Goal: Transaction & Acquisition: Purchase product/service

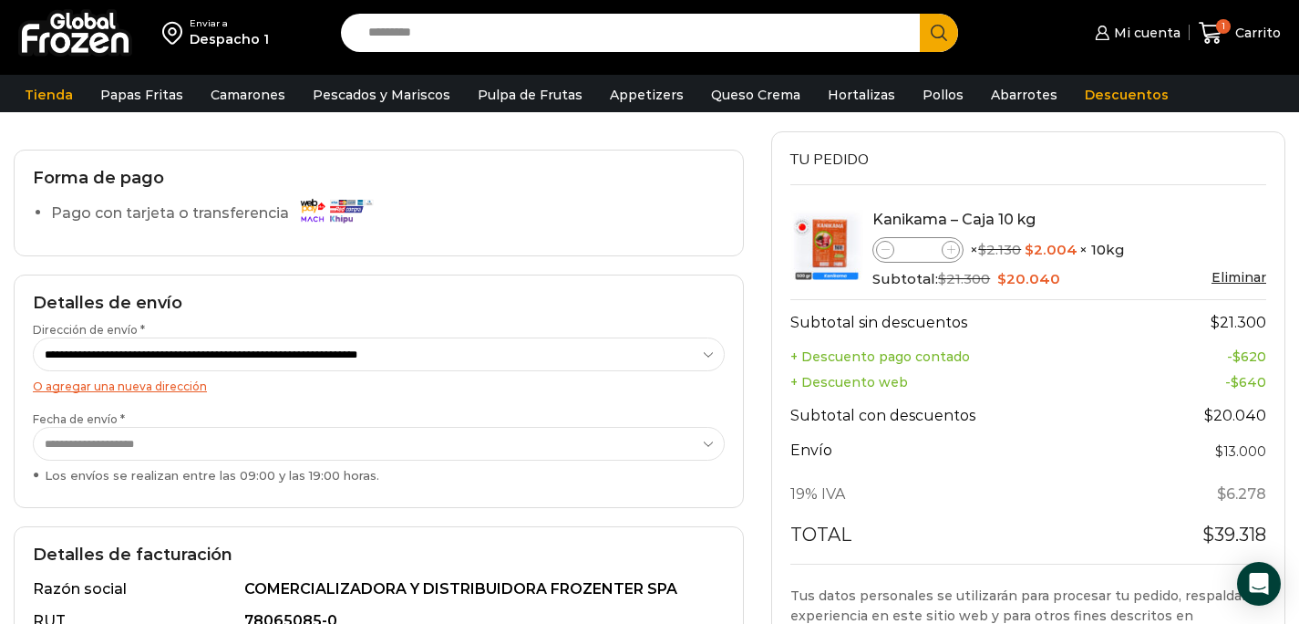
scroll to position [112, 0]
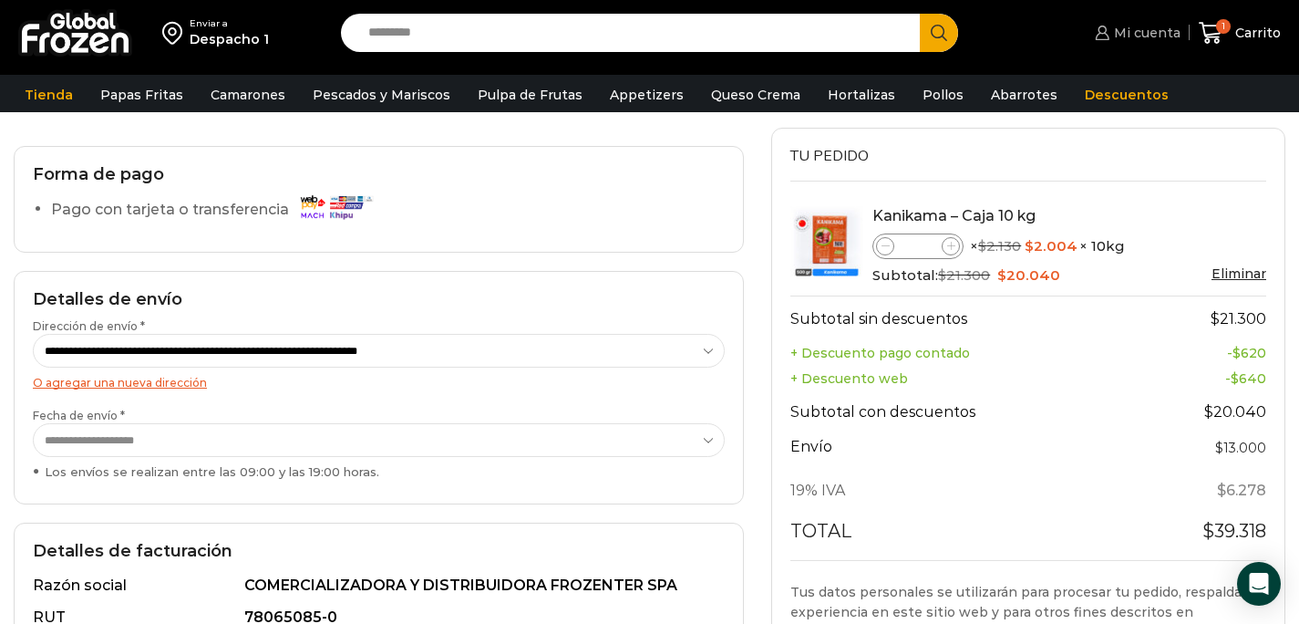
click at [1113, 36] on span "Mi cuenta" at bounding box center [1145, 33] width 71 height 18
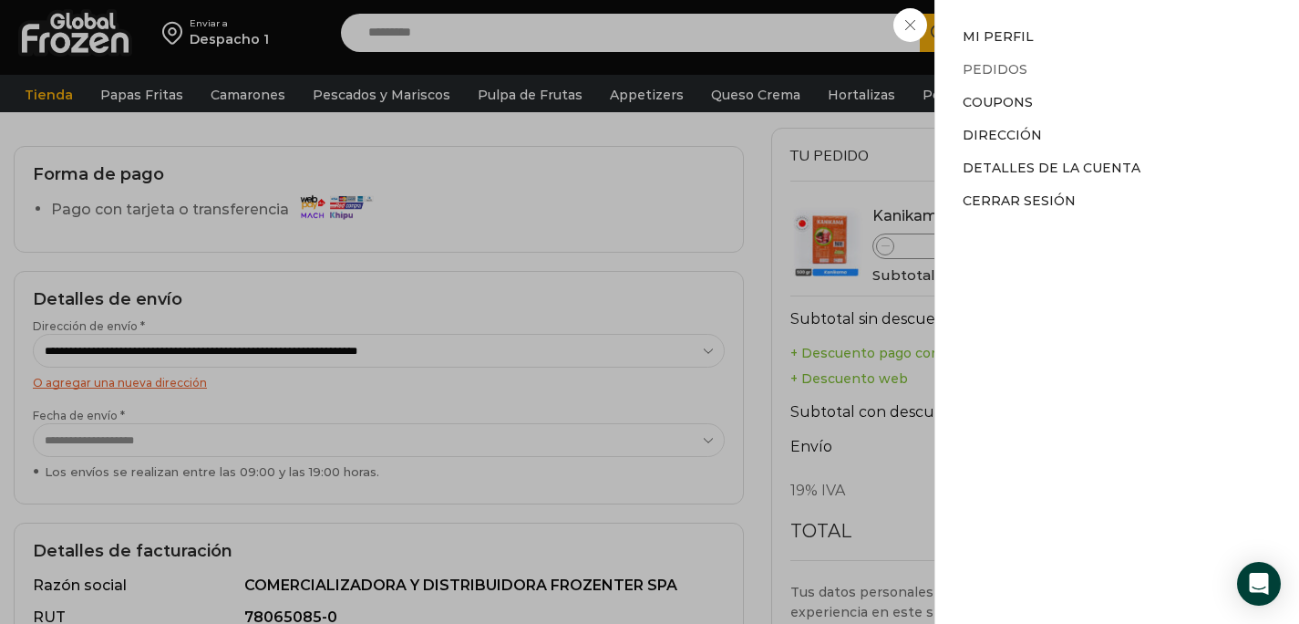
click at [1021, 66] on link "Pedidos" at bounding box center [995, 69] width 65 height 16
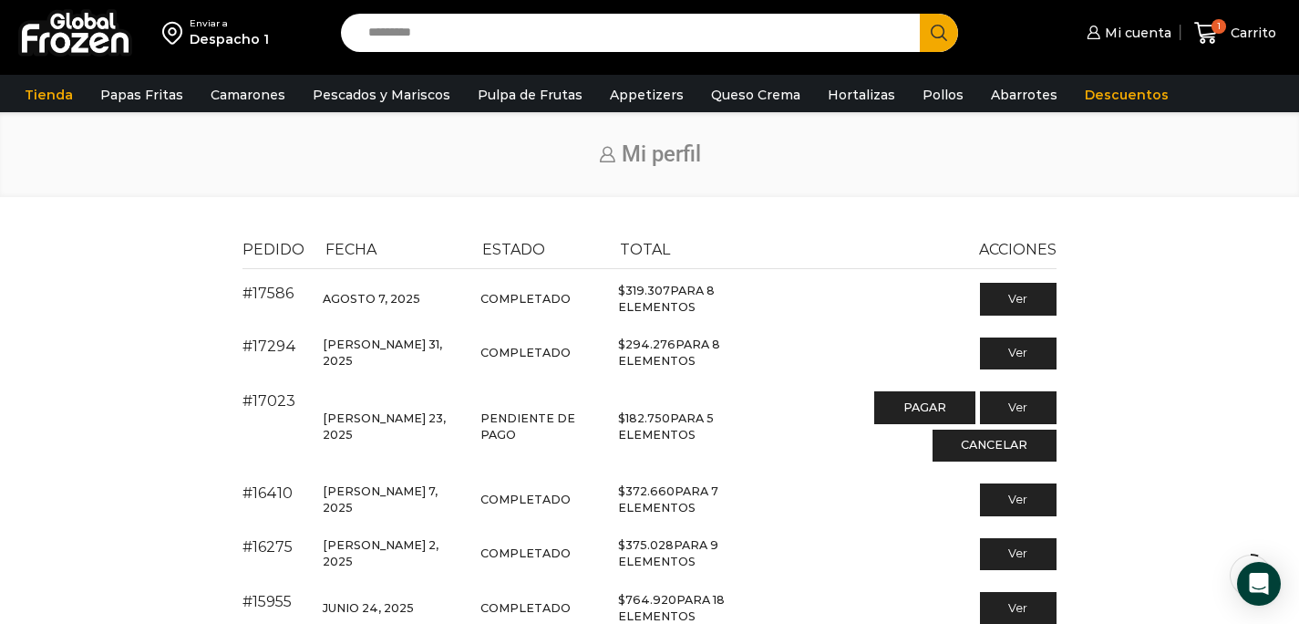
scroll to position [51, 0]
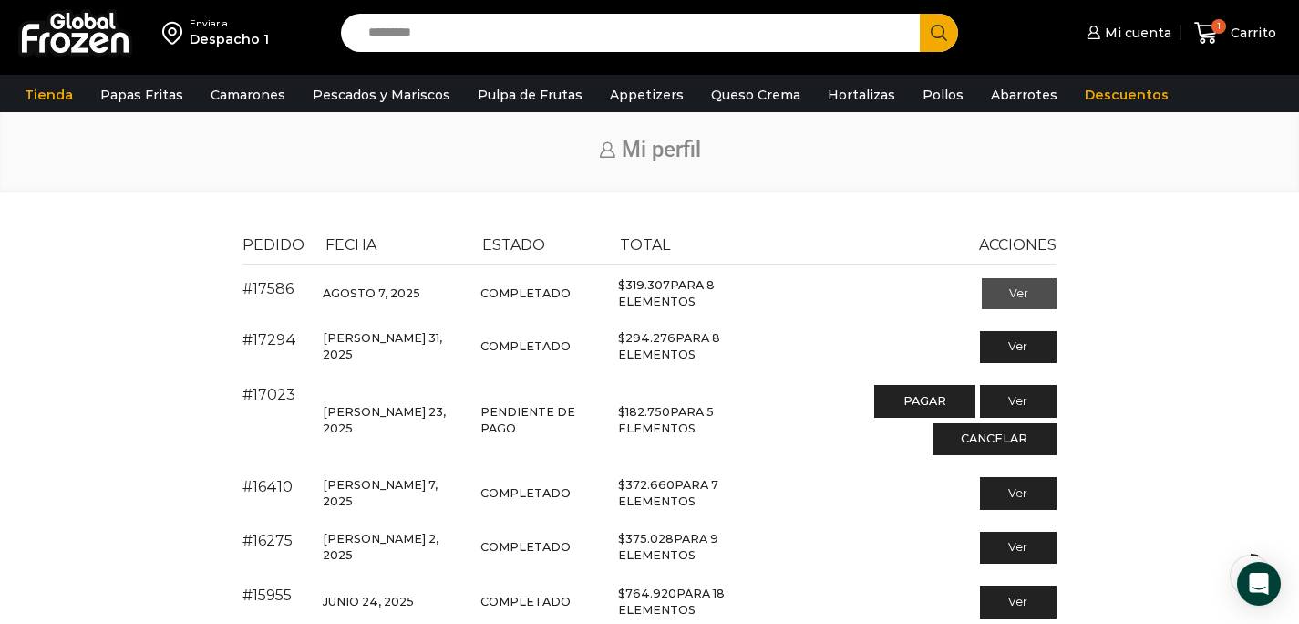
click at [1024, 290] on link "Ver" at bounding box center [1020, 293] width 76 height 31
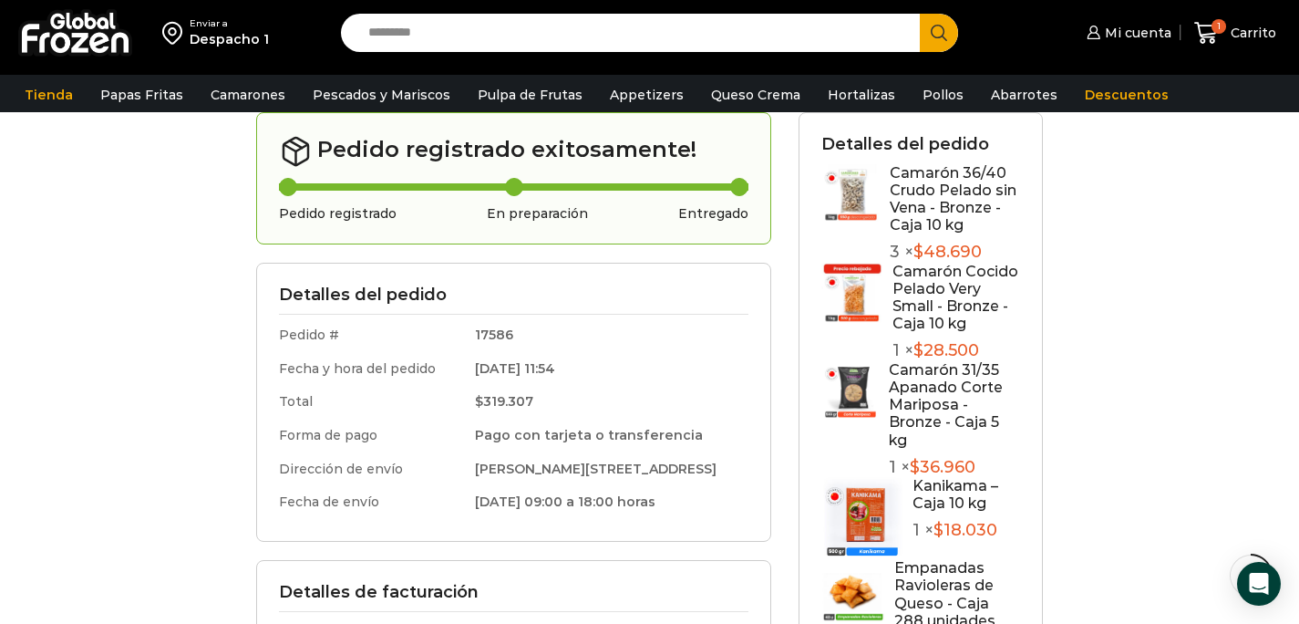
scroll to position [201, 0]
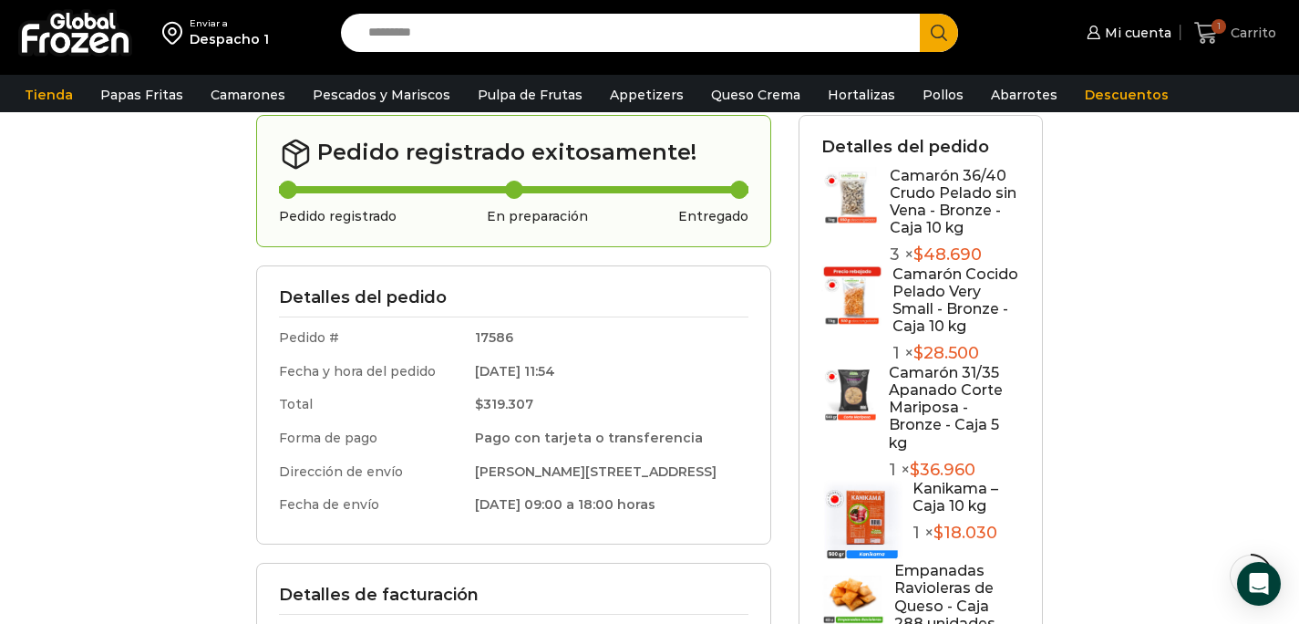
click at [1220, 28] on span "1" at bounding box center [1219, 26] width 15 height 15
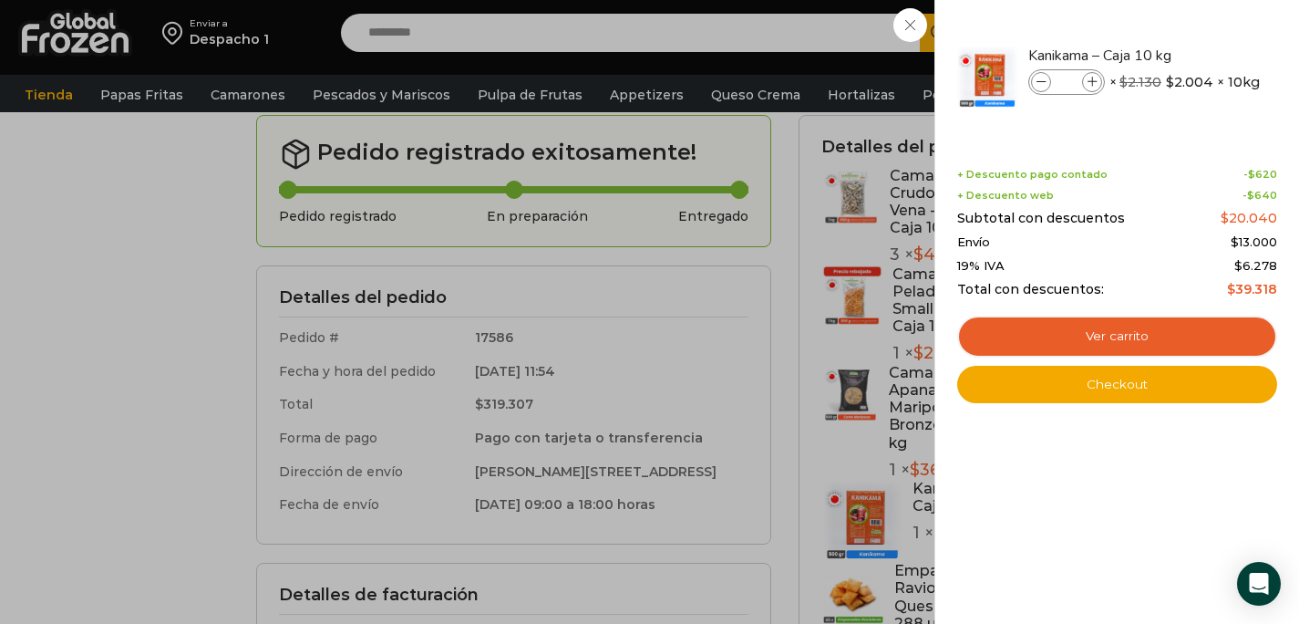
click at [1190, 24] on div "1 Carrito 1 1 Shopping Cart * $" at bounding box center [1235, 33] width 91 height 43
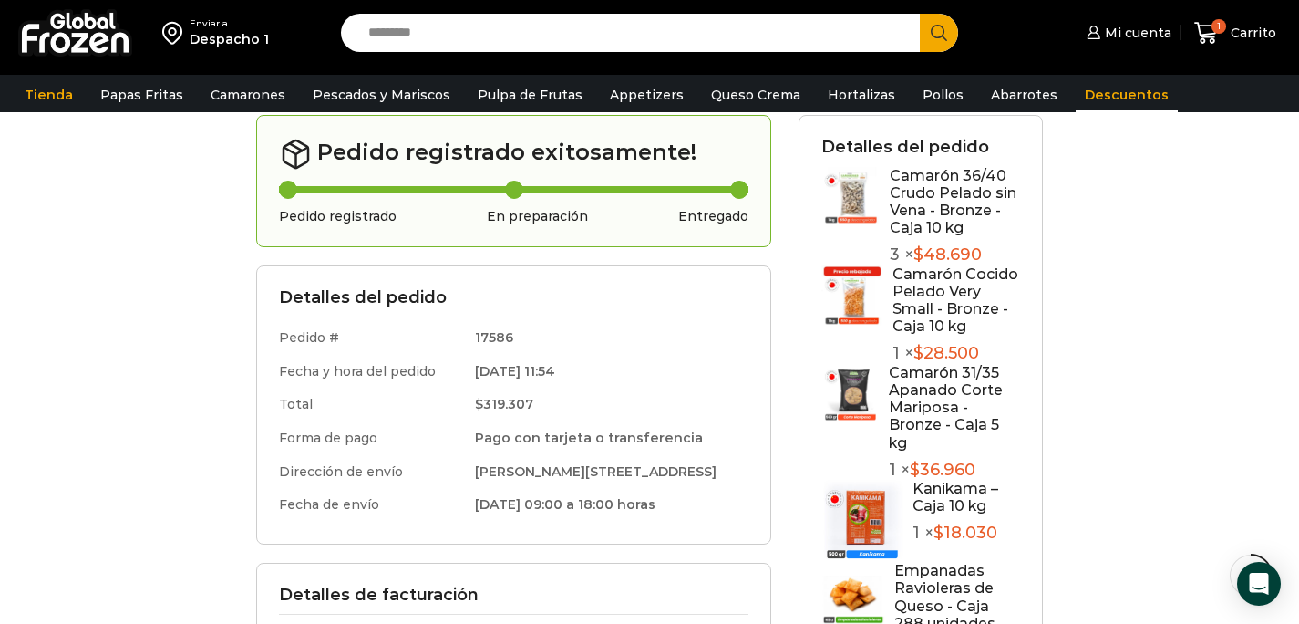
click at [1101, 89] on link "Descuentos" at bounding box center [1127, 94] width 102 height 35
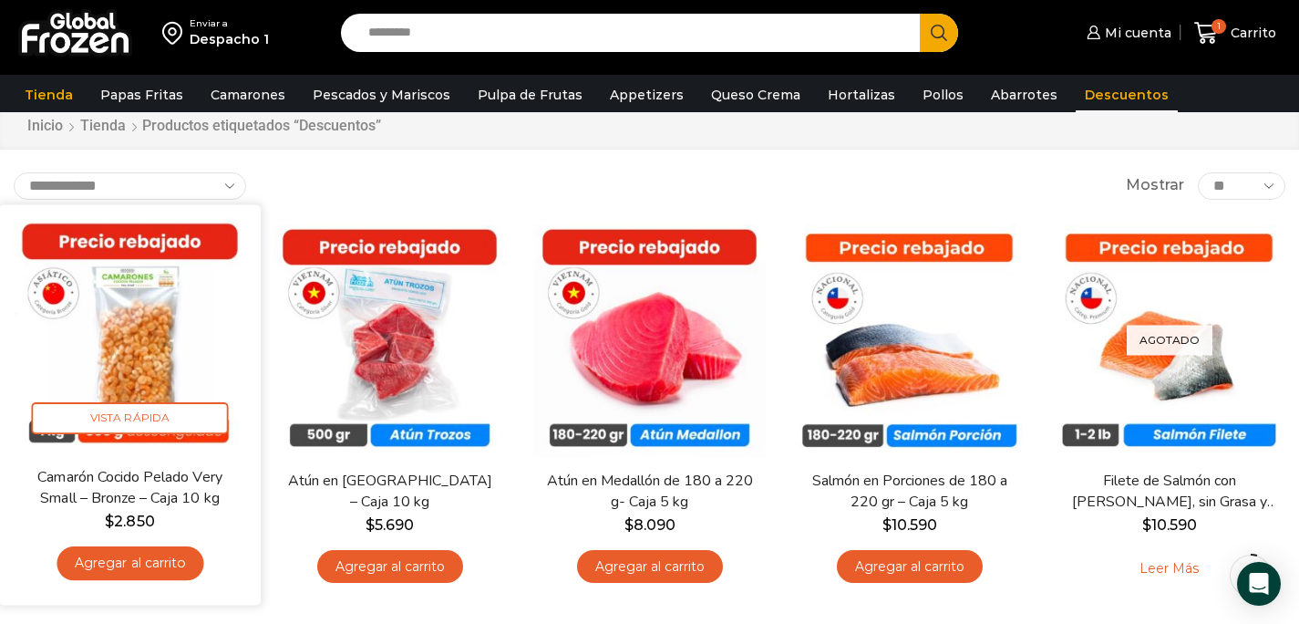
scroll to position [79, 0]
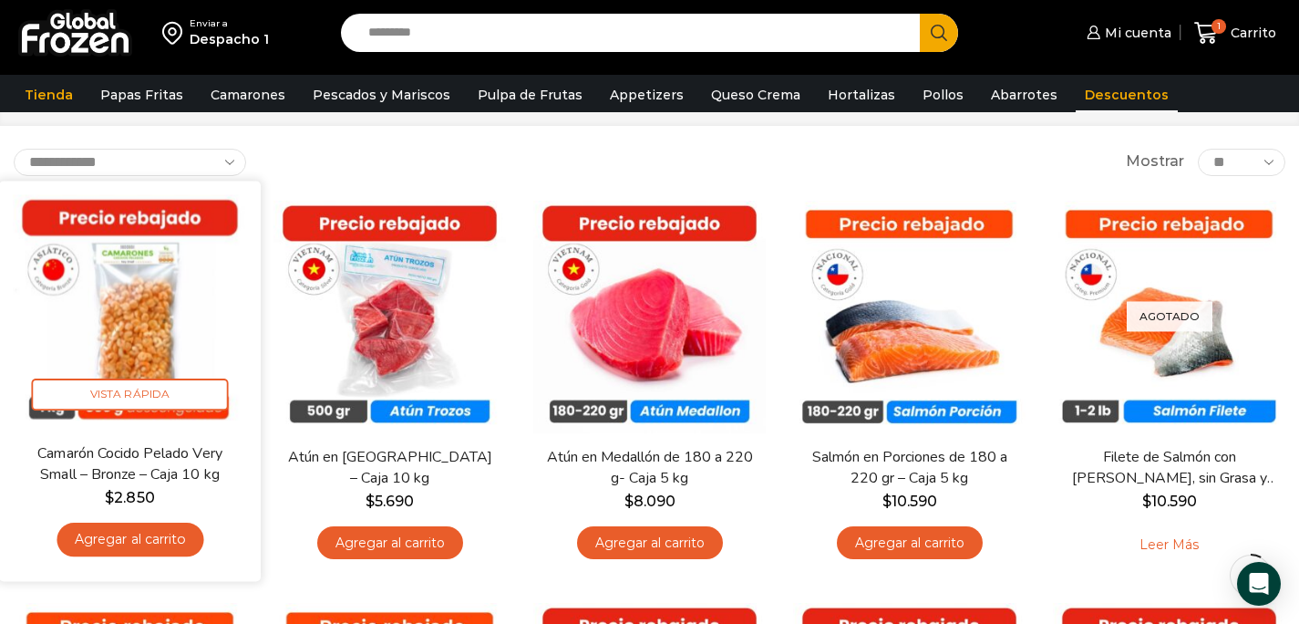
click at [161, 544] on link "Agregar al carrito" at bounding box center [130, 539] width 147 height 34
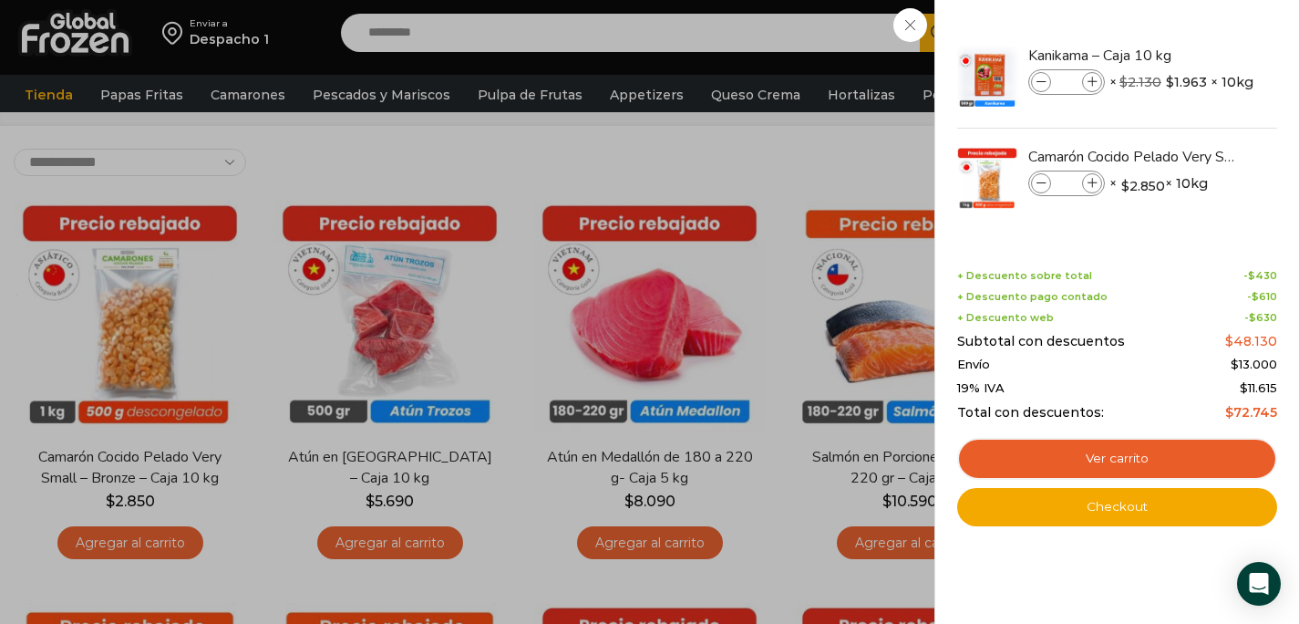
click at [1190, 55] on div "2 Carrito 2 2 Shopping Cart *" at bounding box center [1235, 33] width 91 height 43
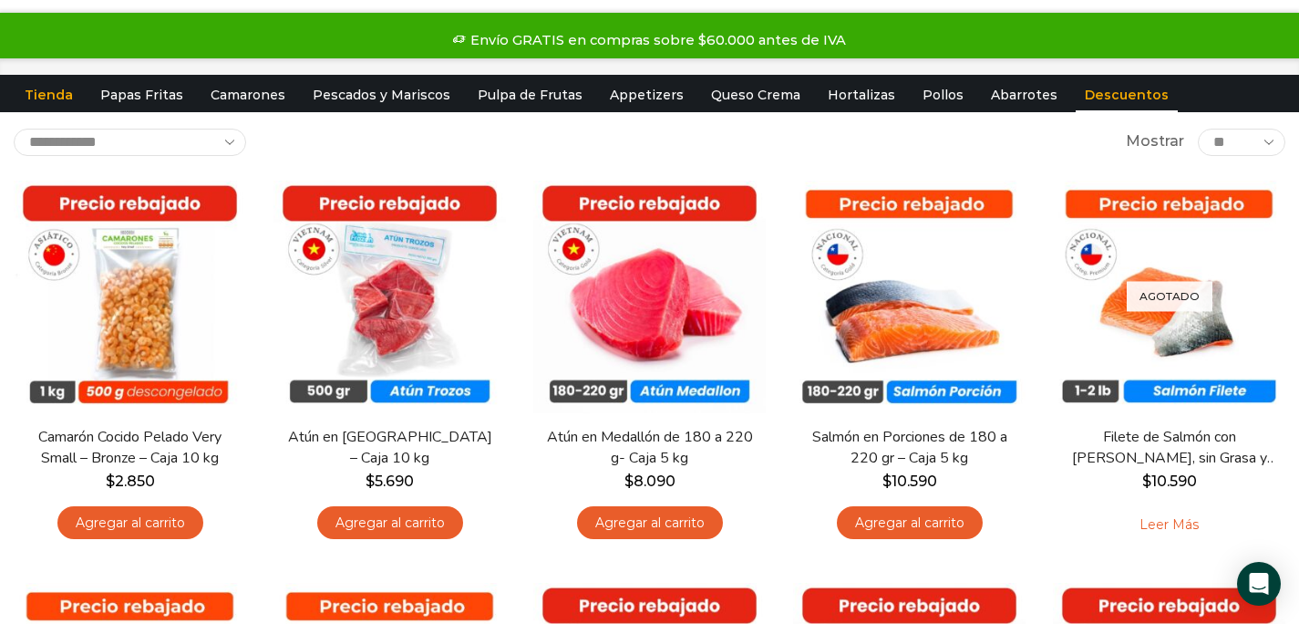
scroll to position [0, 0]
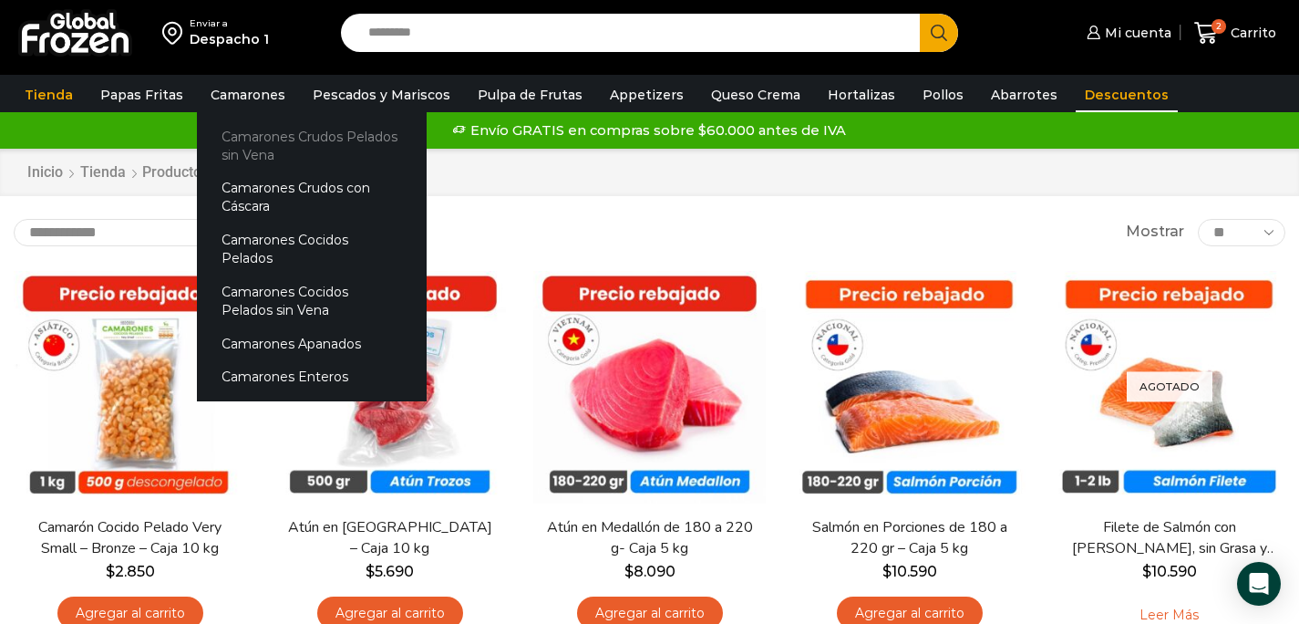
click at [228, 137] on link "Camarones Crudos Pelados sin Vena" at bounding box center [312, 145] width 230 height 52
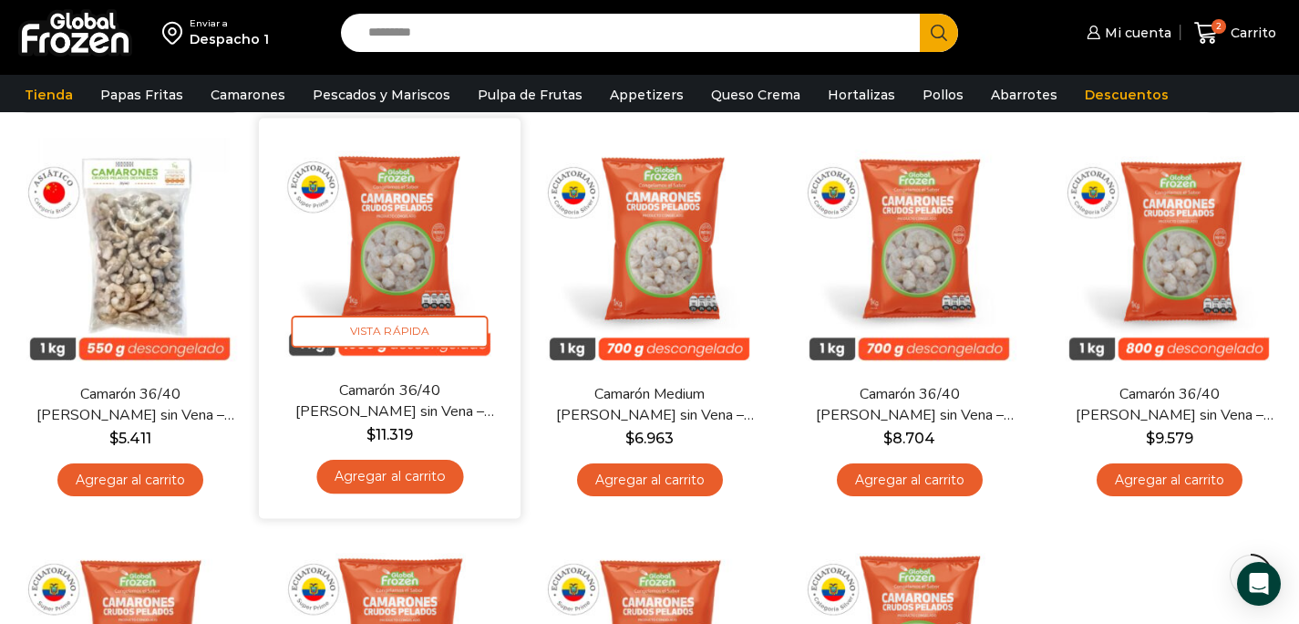
scroll to position [195, 0]
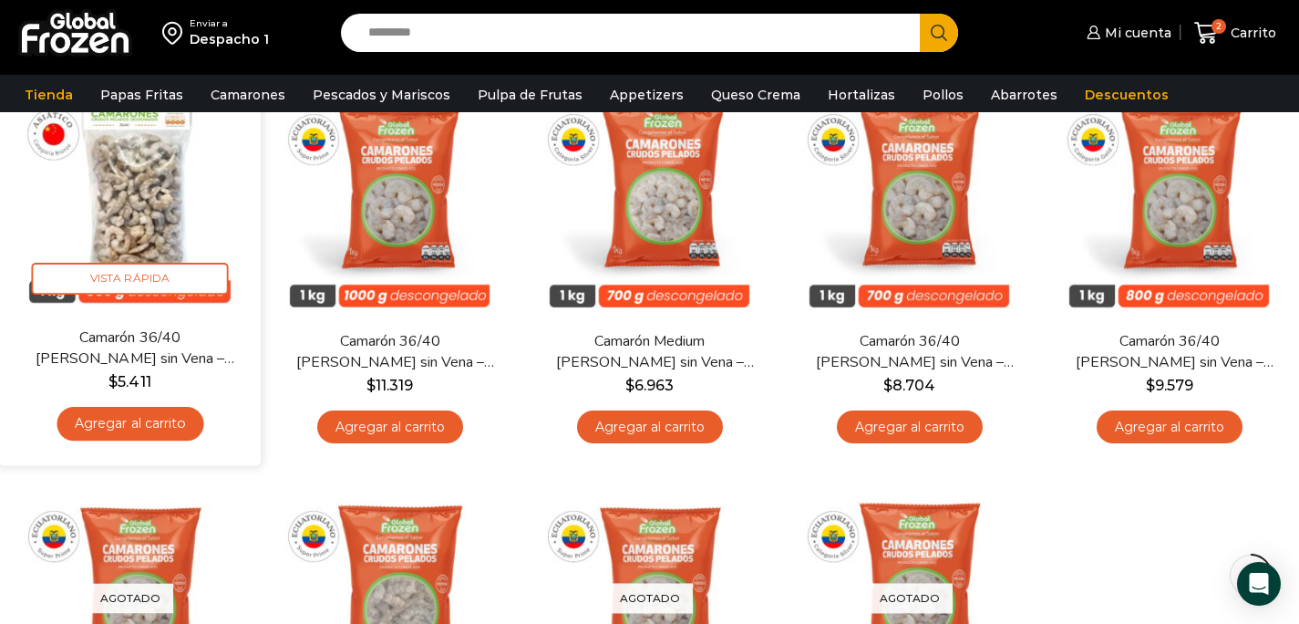
click at [169, 421] on link "Agregar al carrito" at bounding box center [130, 424] width 147 height 34
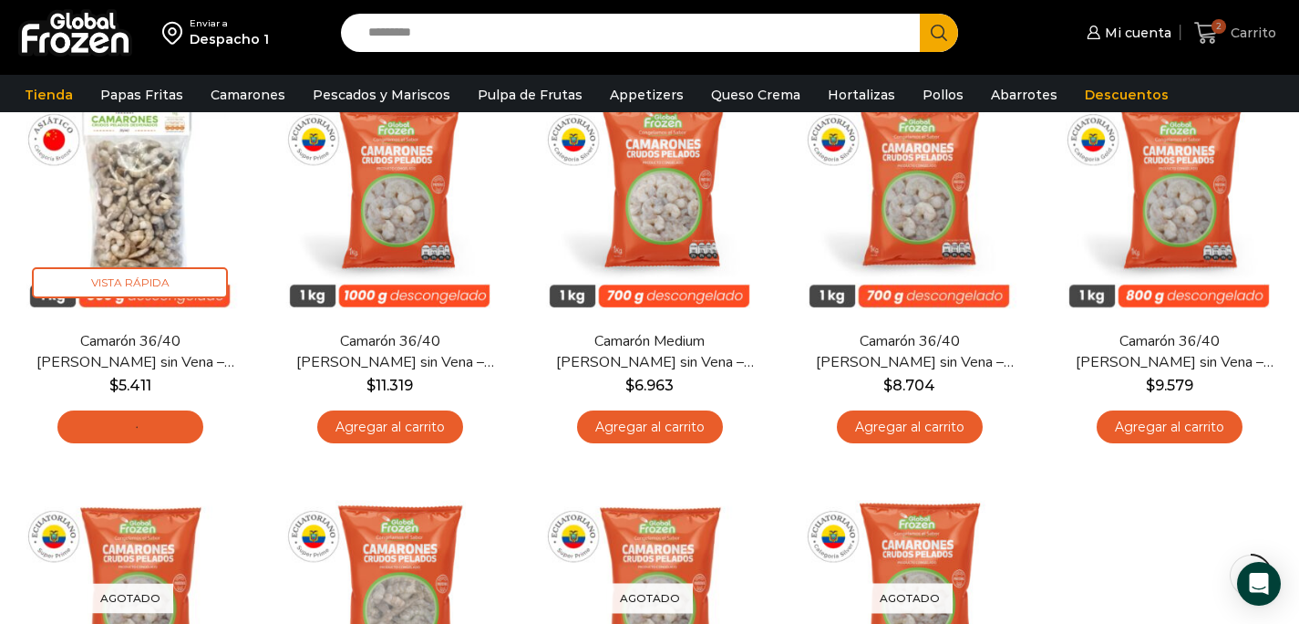
click at [1214, 29] on span "2" at bounding box center [1219, 26] width 15 height 15
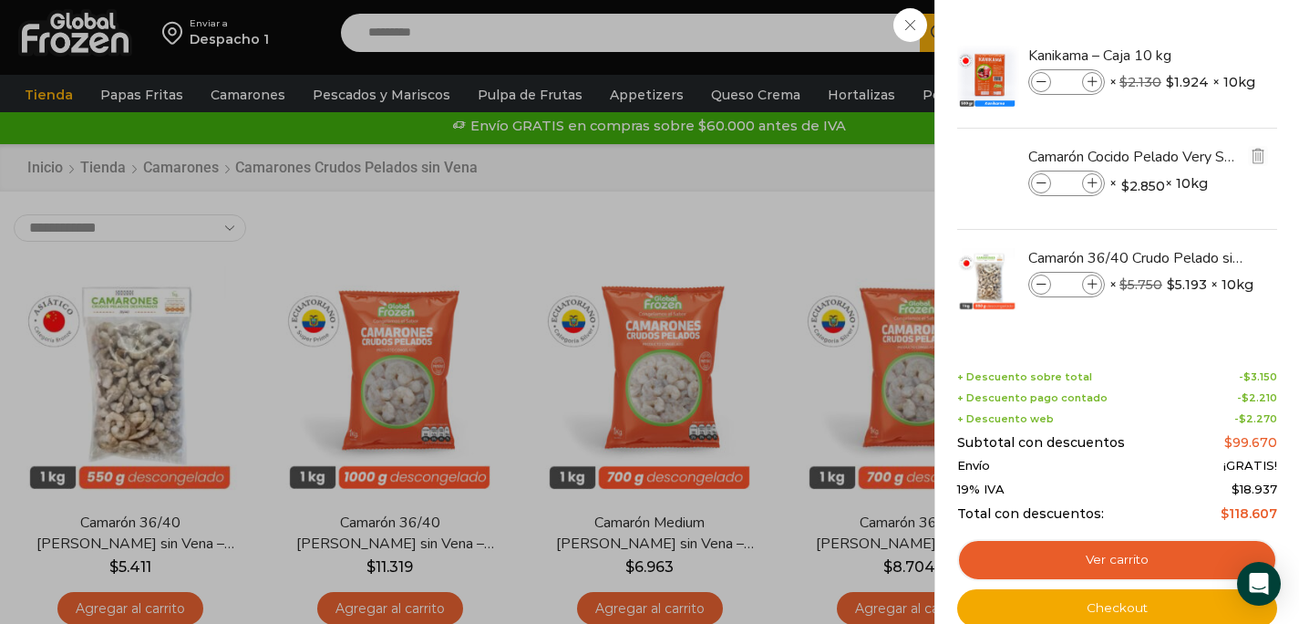
scroll to position [0, 0]
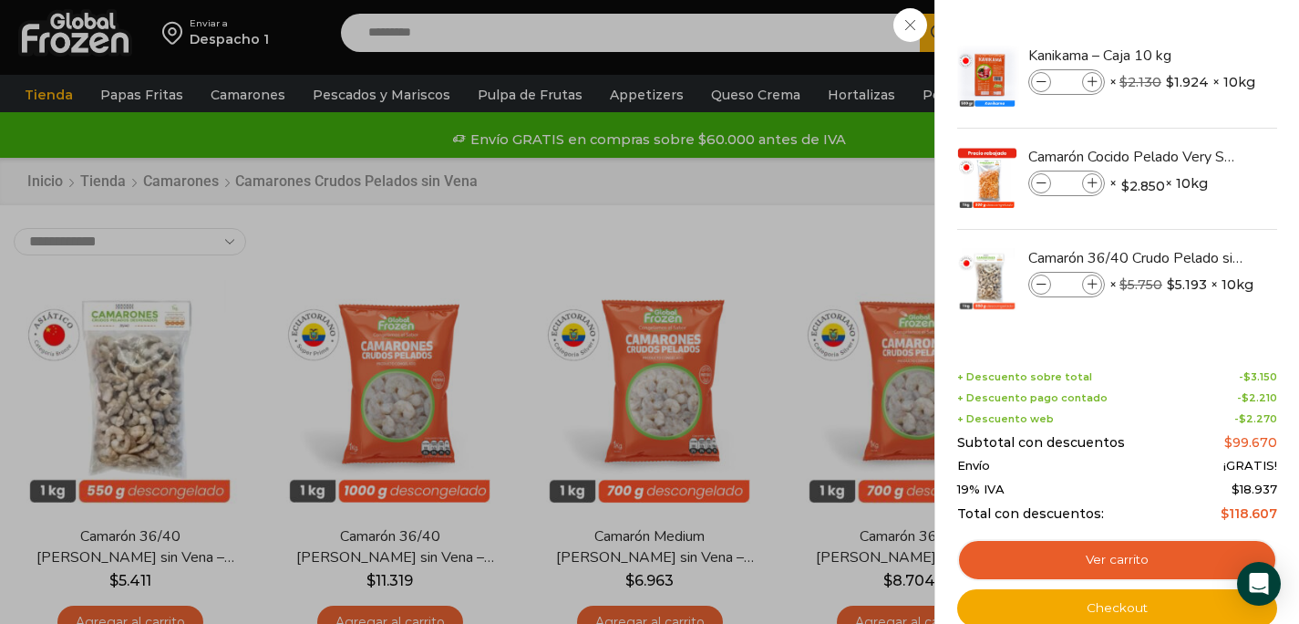
click at [1190, 55] on div "3 [GEOGRAPHIC_DATA] 3 3 Shopping Cart *" at bounding box center [1235, 33] width 91 height 43
